Goal: Transaction & Acquisition: Purchase product/service

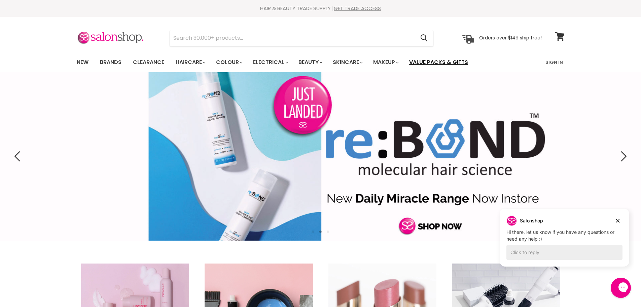
click at [441, 62] on link "Value Packs & Gifts" at bounding box center [438, 62] width 69 height 14
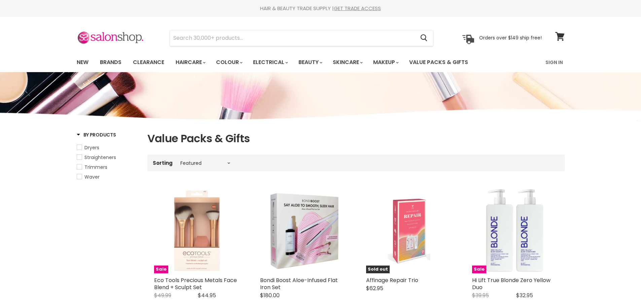
select select "manual"
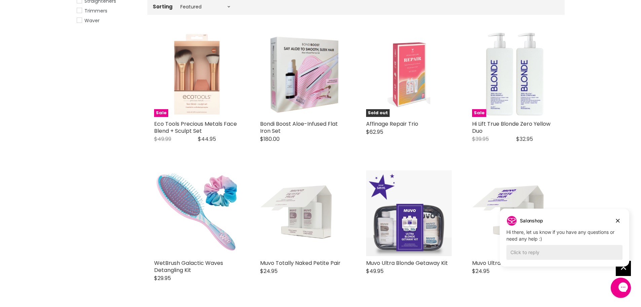
scroll to position [168, 0]
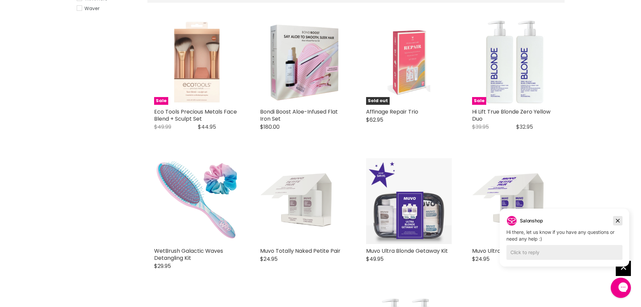
click at [618, 221] on icon "Dismiss campaign" at bounding box center [618, 220] width 7 height 8
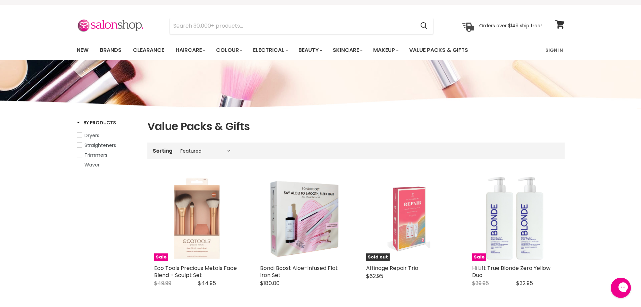
scroll to position [0, 0]
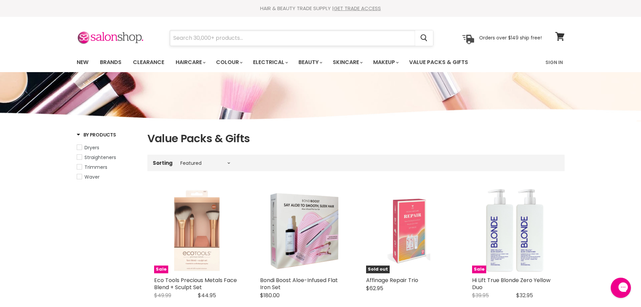
drag, startPoint x: 183, startPoint y: 41, endPoint x: 190, endPoint y: 40, distance: 7.4
click at [188, 41] on input "Search" at bounding box center [292, 37] width 245 height 15
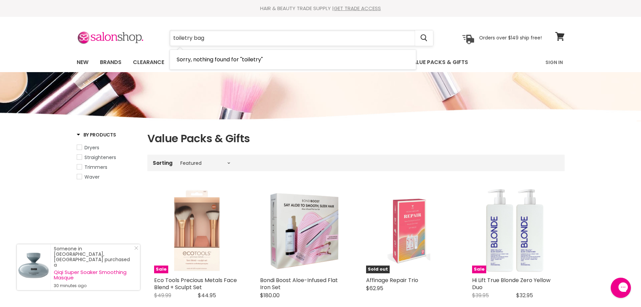
type input "toiletry bags"
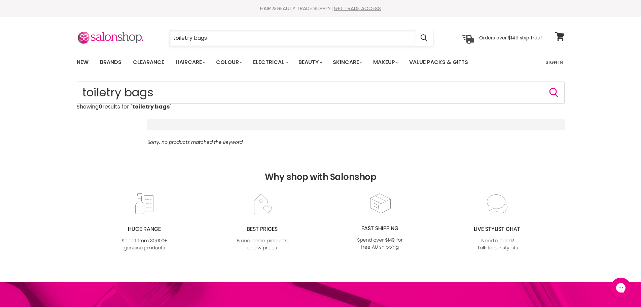
click at [192, 37] on input "toiletry bags" at bounding box center [292, 37] width 245 height 15
type input "bags"
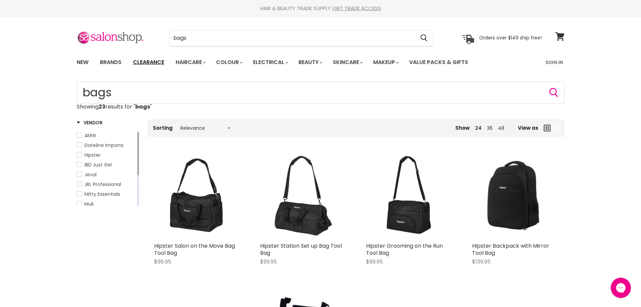
click at [142, 63] on link "Clearance" at bounding box center [148, 62] width 41 height 14
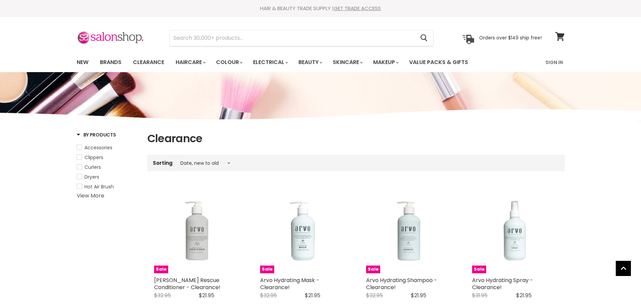
select select "created-descending"
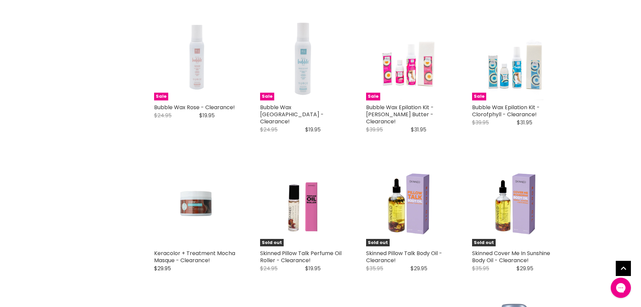
scroll to position [1346, 0]
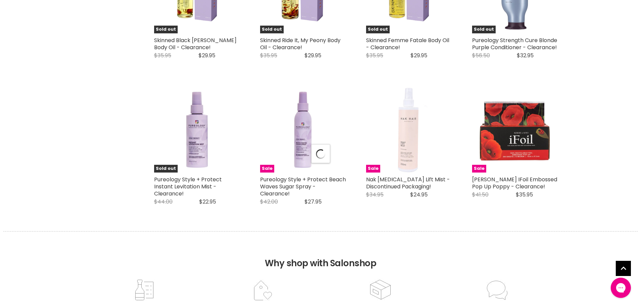
select select "created-descending"
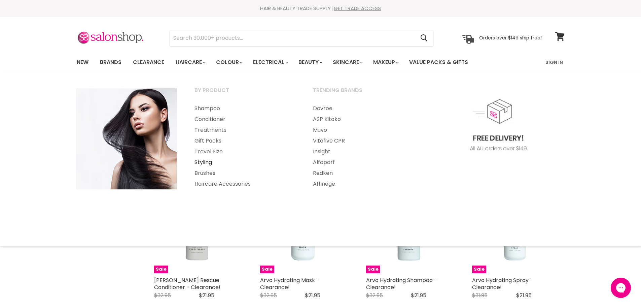
click at [204, 164] on link "Styling" at bounding box center [244, 162] width 117 height 11
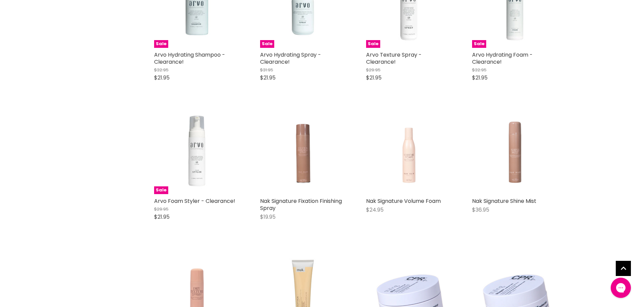
scroll to position [1447, 0]
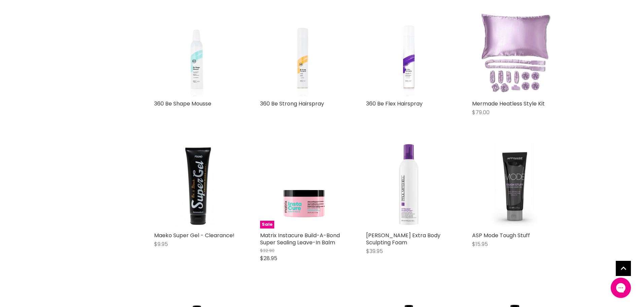
scroll to position [2625, 0]
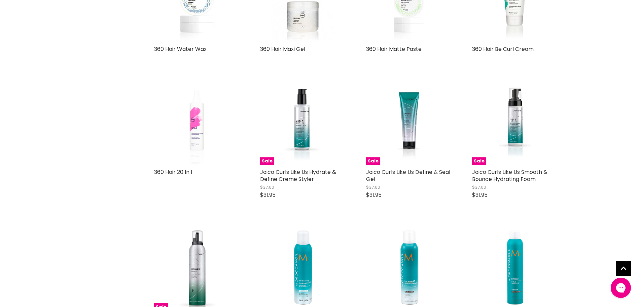
scroll to position [3601, 0]
